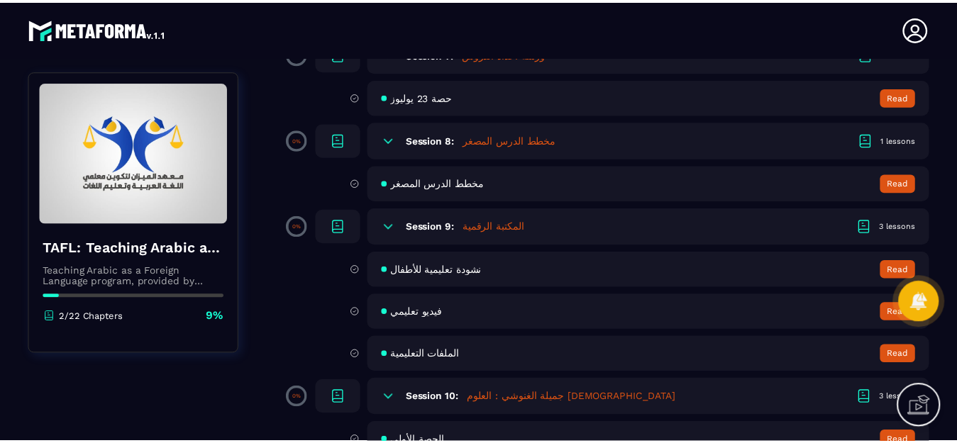
scroll to position [1113, 0]
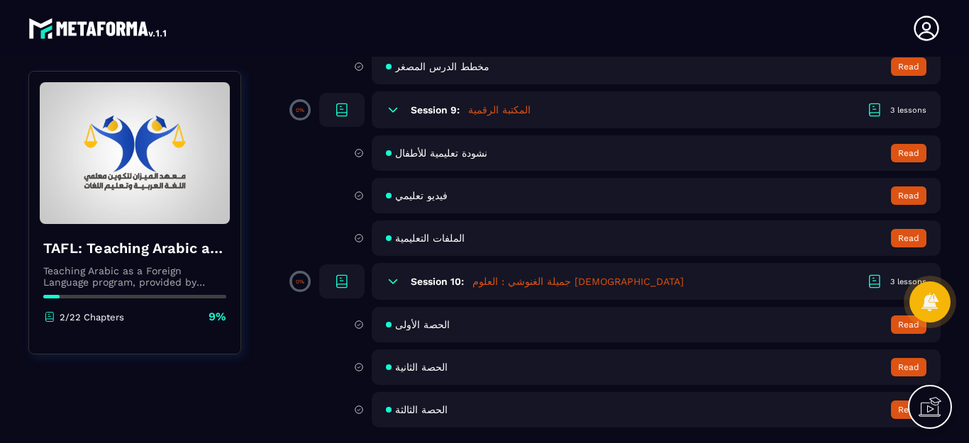
click at [902, 365] on button "Read" at bounding box center [908, 367] width 35 height 18
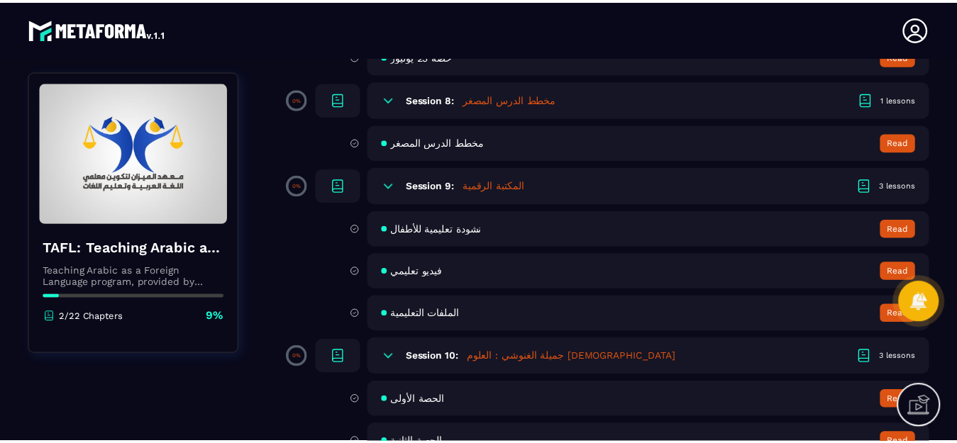
scroll to position [1113, 0]
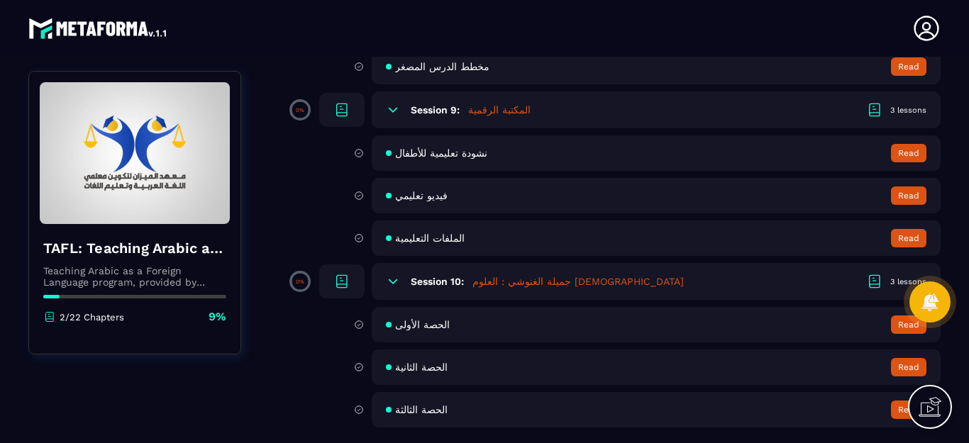
click at [900, 409] on button "Read" at bounding box center [908, 410] width 35 height 18
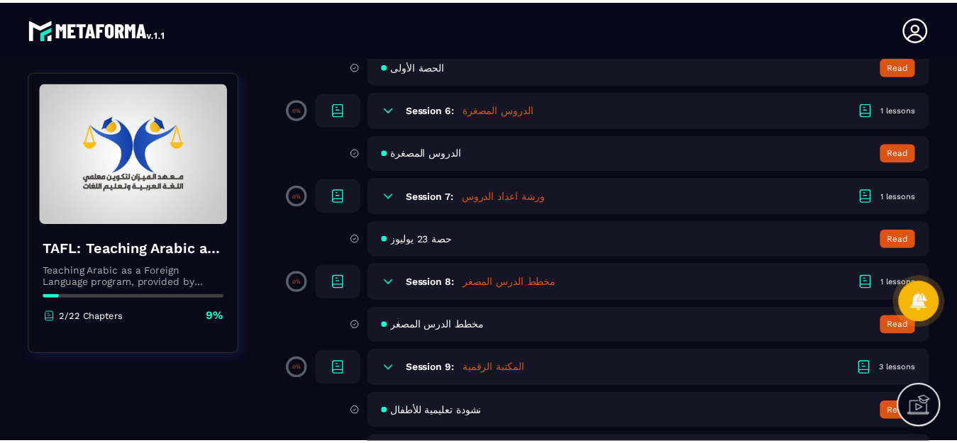
scroll to position [830, 0]
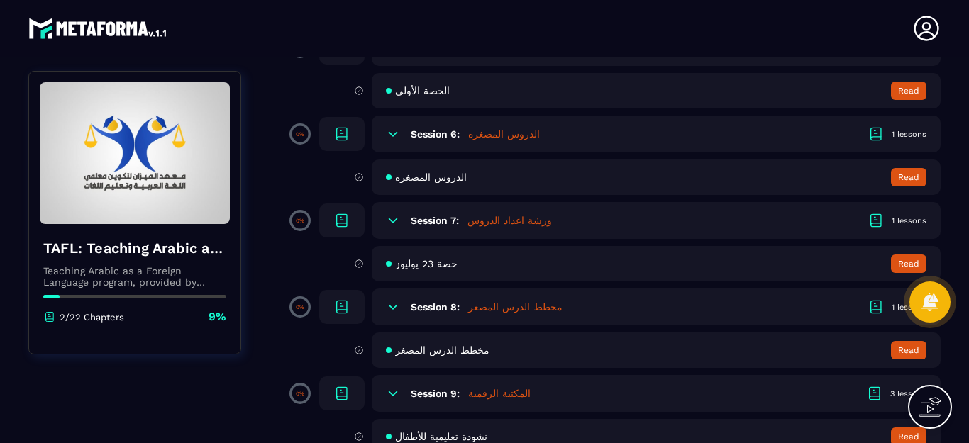
click at [396, 225] on icon at bounding box center [393, 220] width 14 height 14
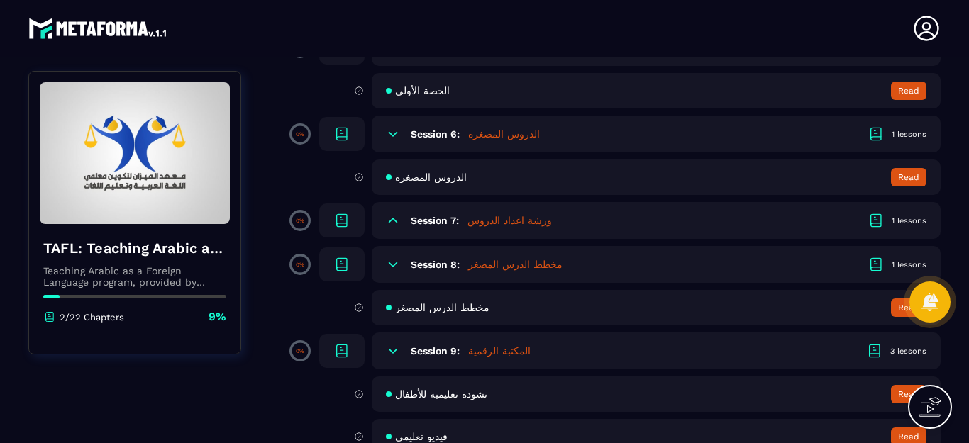
click at [899, 309] on button "Read" at bounding box center [908, 308] width 35 height 18
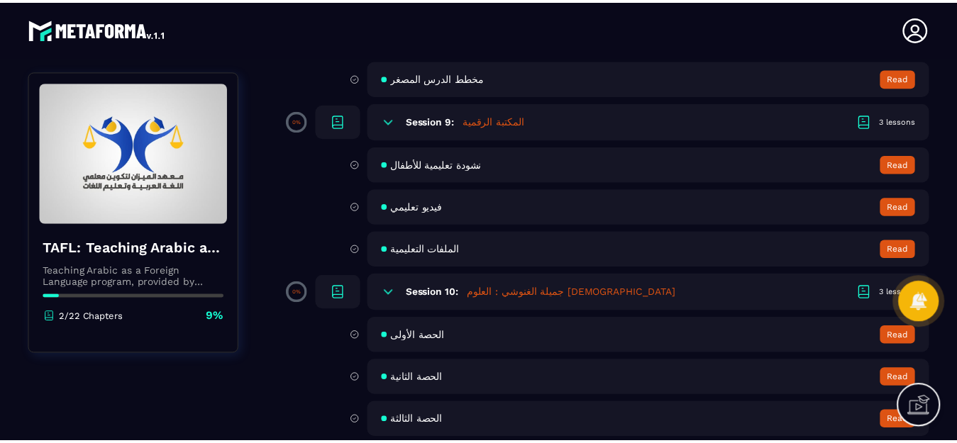
scroll to position [1113, 0]
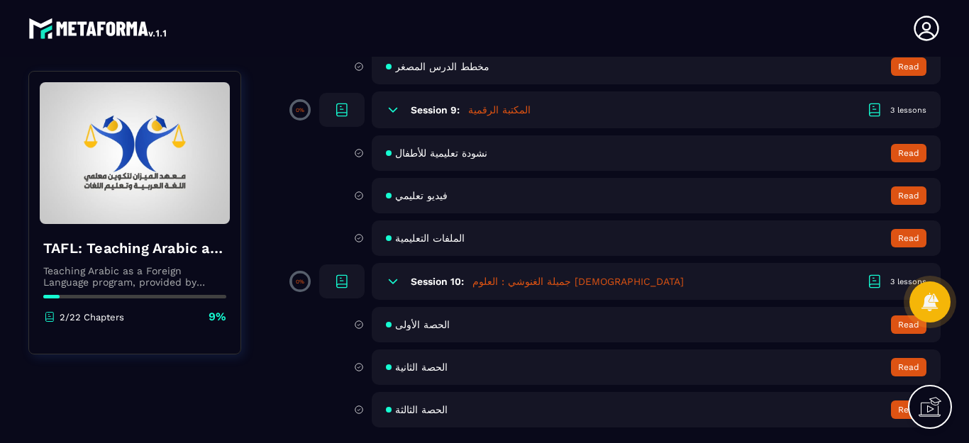
click at [645, 421] on div "الحصة الثالثة Read" at bounding box center [656, 409] width 569 height 35
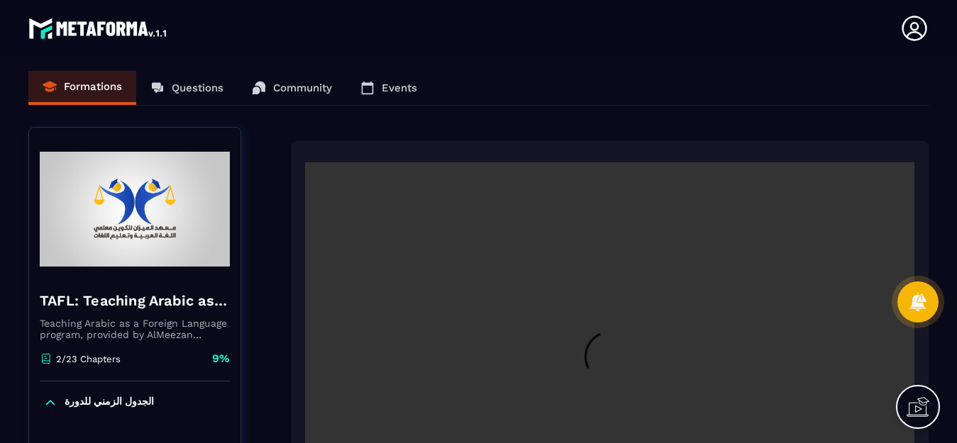
click at [645, 421] on video at bounding box center [609, 365] width 609 height 406
